Goal: Task Accomplishment & Management: Manage account settings

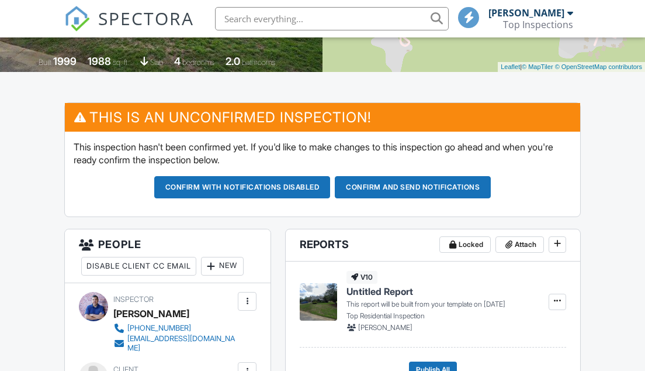
click at [394, 188] on button "Confirm and send notifications" at bounding box center [413, 187] width 156 height 22
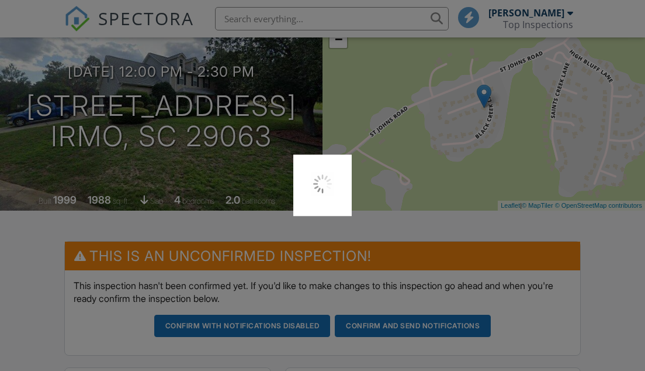
scroll to position [93, 0]
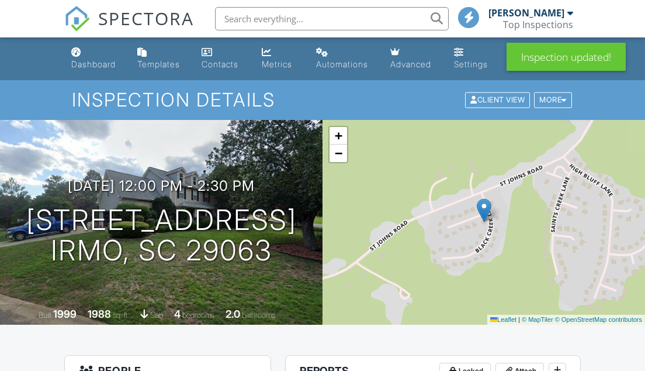
click at [94, 59] on div "Dashboard" at bounding box center [93, 64] width 44 height 10
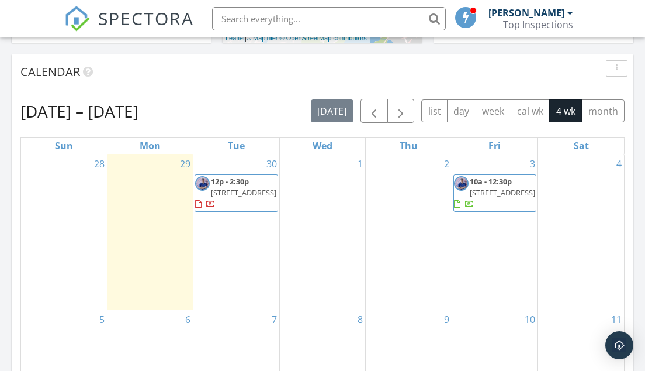
scroll to position [478, 0]
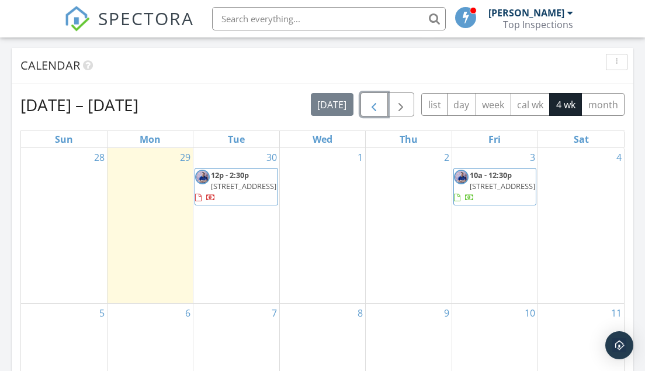
click at [371, 109] on span "button" at bounding box center [374, 105] width 14 height 14
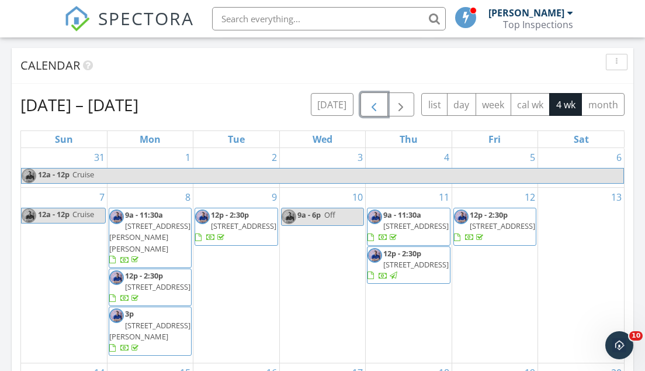
scroll to position [0, 0]
click at [153, 227] on span "271 Hazel Rain Rd , Gaston 29053" at bounding box center [149, 236] width 81 height 33
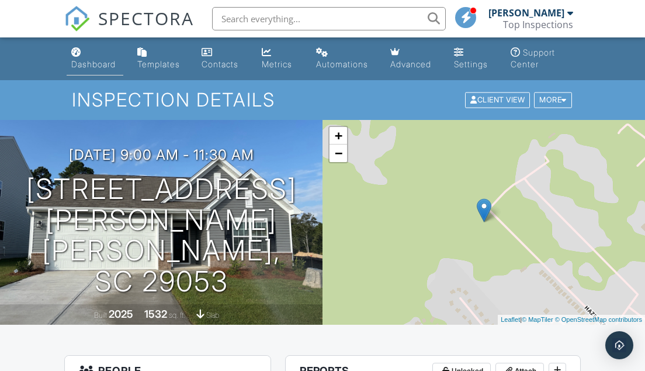
click at [94, 60] on div "Dashboard" at bounding box center [93, 64] width 44 height 10
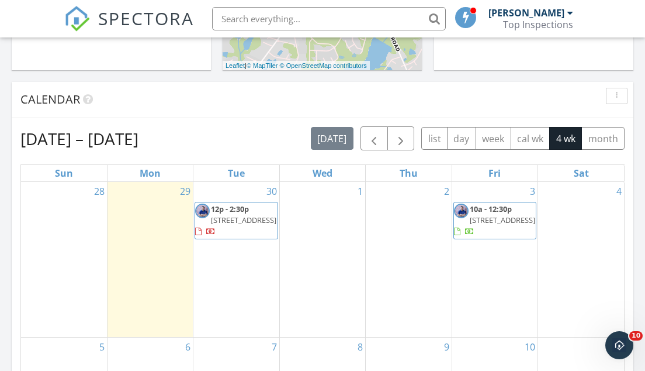
scroll to position [425, 0]
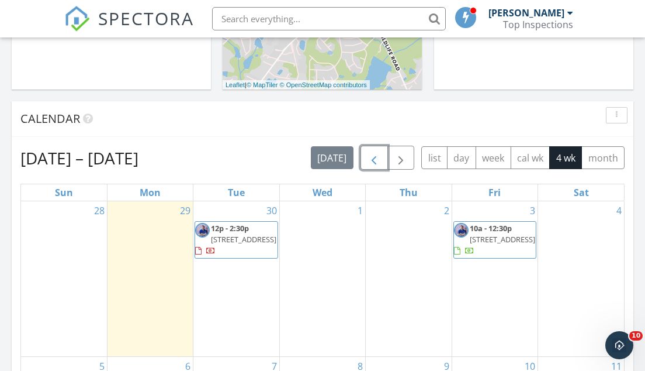
click at [369, 162] on span "button" at bounding box center [374, 158] width 14 height 14
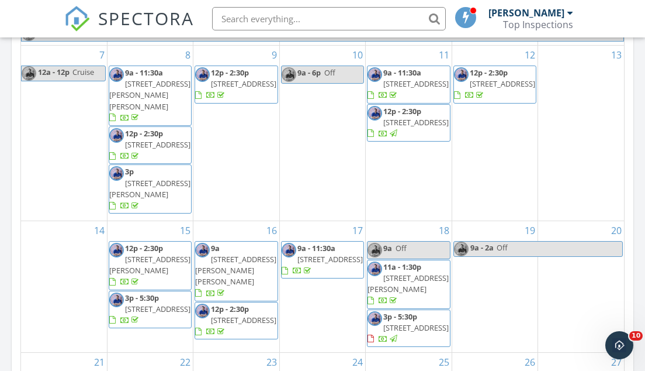
scroll to position [797, 0]
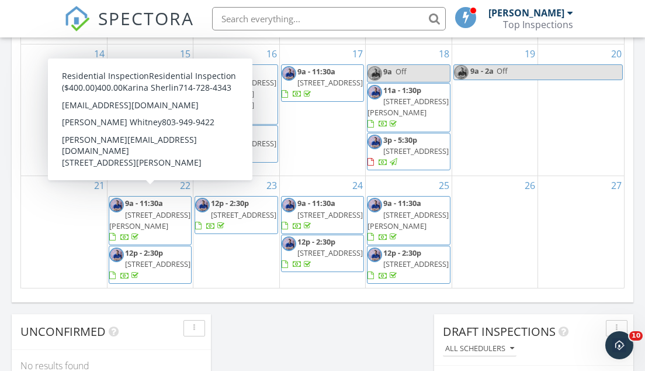
click at [153, 209] on span "169 Walkbridge Way, Chapin 29036" at bounding box center [149, 220] width 81 height 22
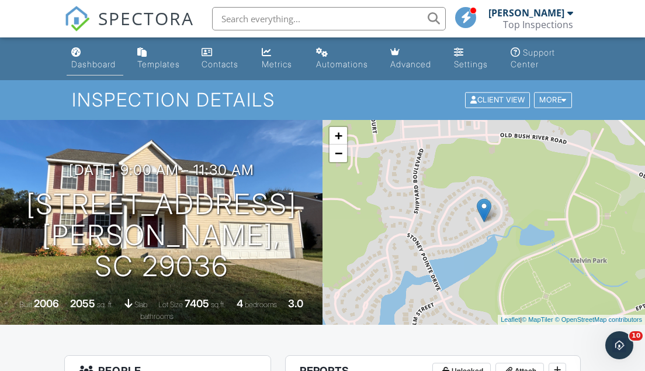
click at [87, 56] on link "Dashboard" at bounding box center [95, 58] width 57 height 33
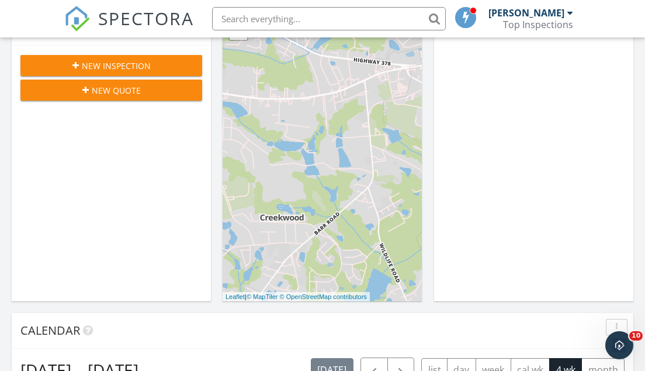
scroll to position [212, 0]
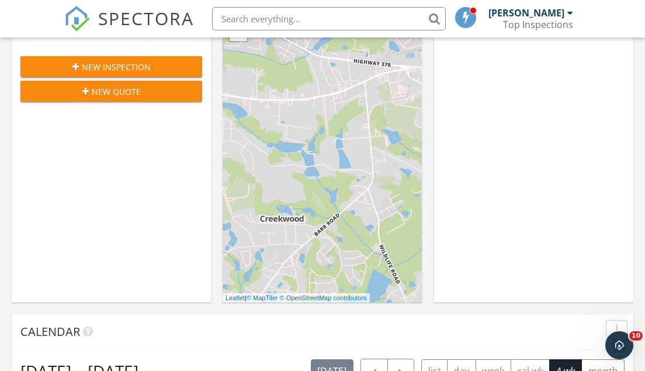
click at [542, 15] on div "[PERSON_NAME]" at bounding box center [527, 13] width 76 height 12
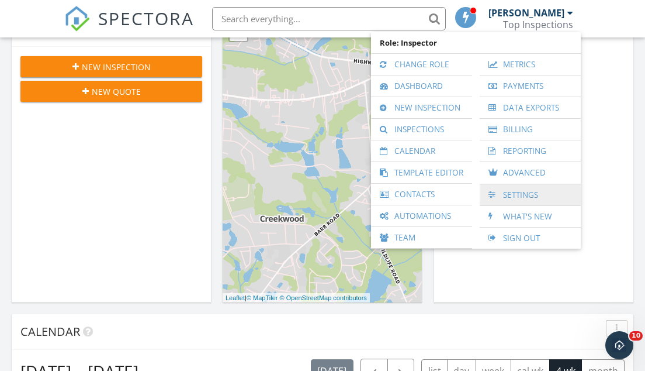
click at [524, 187] on link "Settings" at bounding box center [530, 194] width 89 height 21
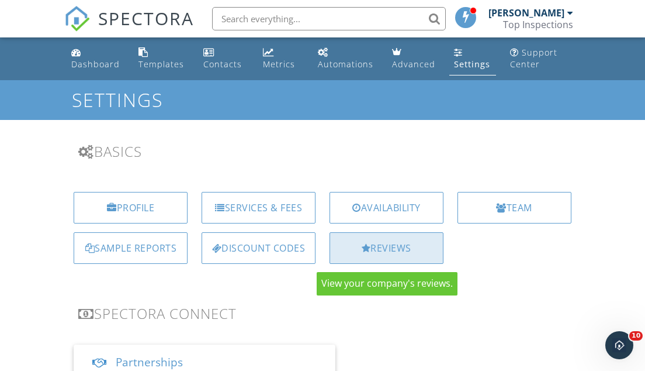
click at [388, 244] on div "Reviews" at bounding box center [387, 248] width 114 height 32
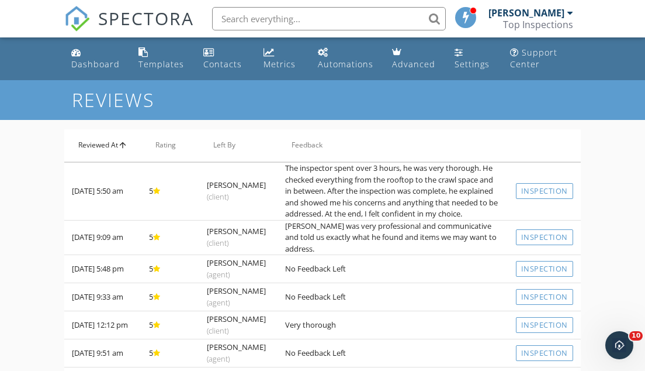
click at [123, 149] on icon "arrow_upward" at bounding box center [122, 144] width 9 height 9
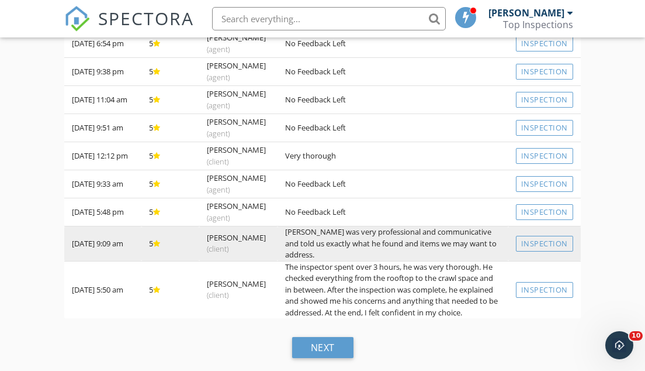
scroll to position [645, 0]
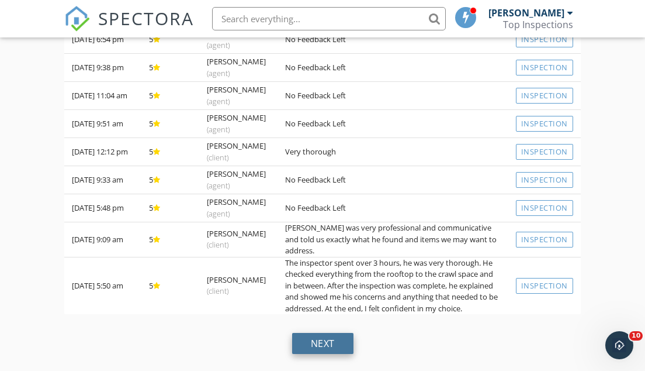
click at [328, 337] on div "next" at bounding box center [322, 343] width 61 height 21
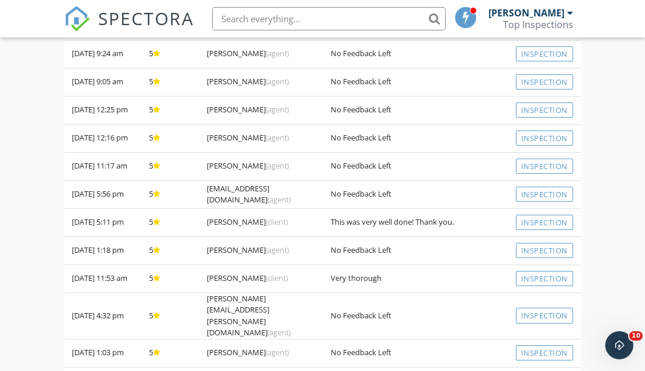
scroll to position [575, 0]
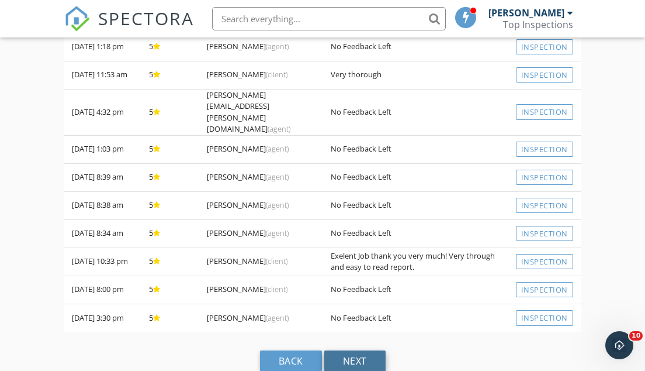
click at [363, 350] on div "next" at bounding box center [354, 360] width 61 height 21
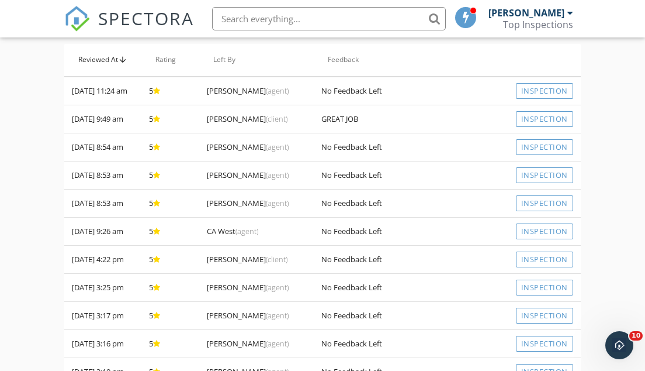
scroll to position [0, 0]
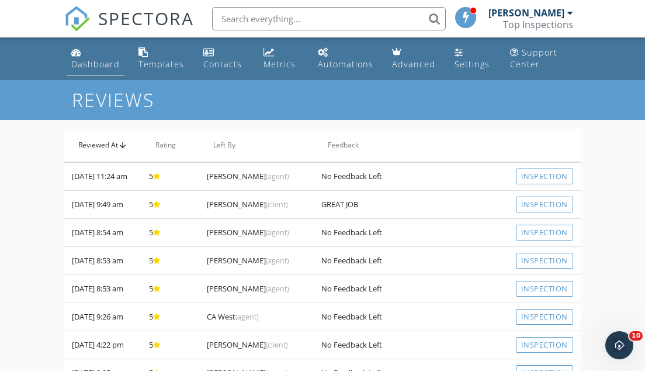
click at [100, 63] on div "Dashboard" at bounding box center [95, 63] width 49 height 11
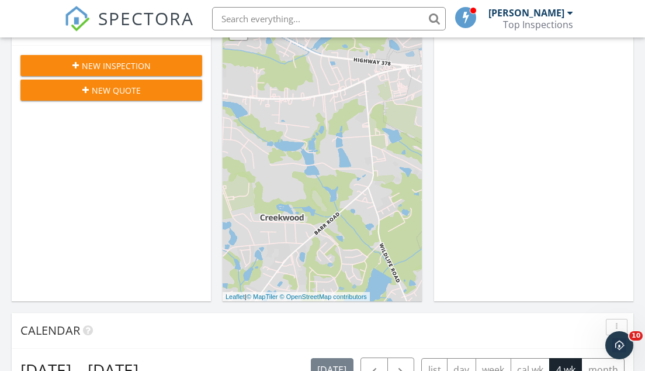
scroll to position [212, 0]
